Goal: Find specific page/section: Find specific page/section

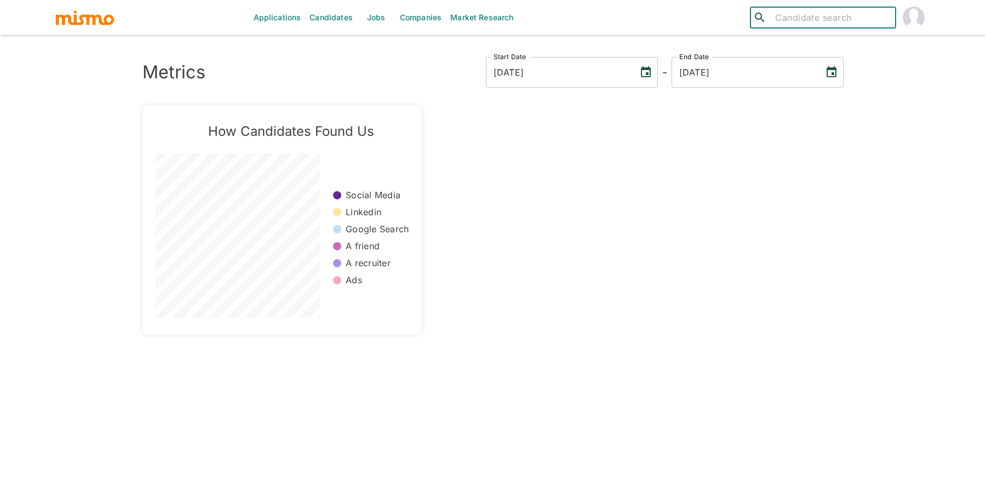
click at [786, 21] on input "search" at bounding box center [831, 17] width 121 height 15
type input "[DATE][PERSON_NAME]"
click at [829, 48] on div "[PERSON_NAME] ([GEOGRAPHIC_DATA])" at bounding box center [823, 54] width 146 height 42
